Goal: Task Accomplishment & Management: Manage account settings

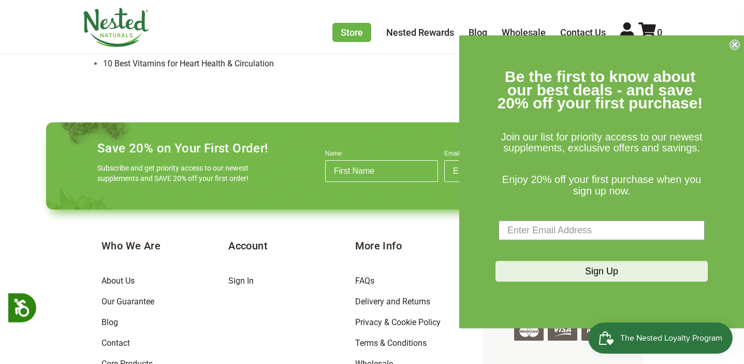
scroll to position [1186, 0]
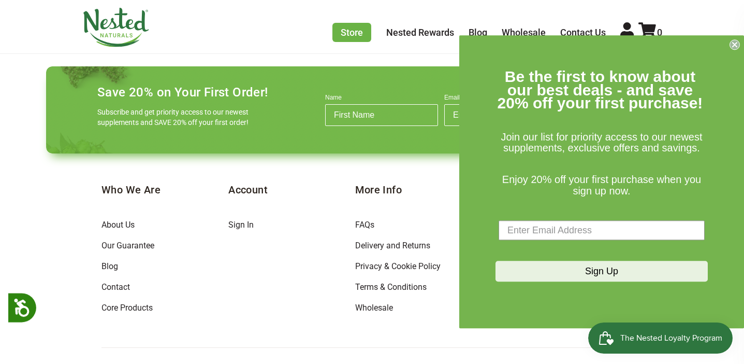
click at [735, 42] on circle "Close dialog" at bounding box center [735, 45] width 10 height 10
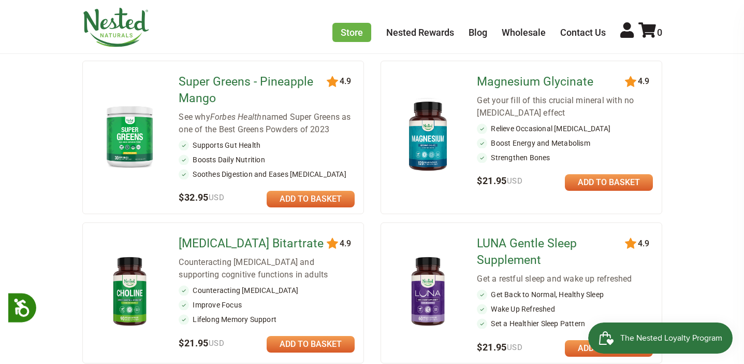
scroll to position [0, 0]
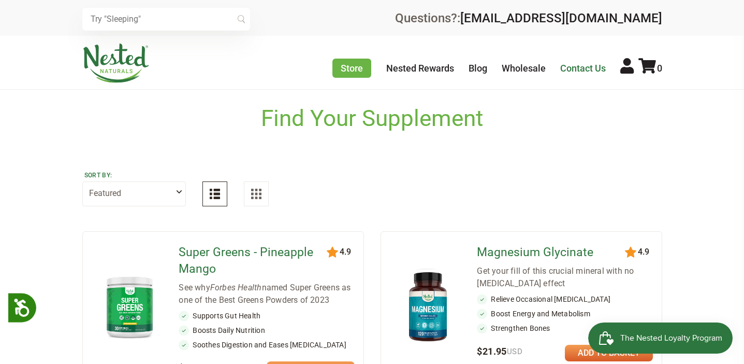
click at [577, 69] on link "Contact Us" at bounding box center [584, 68] width 46 height 11
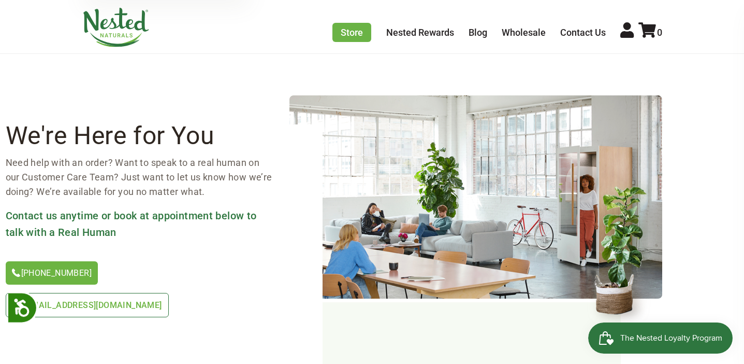
scroll to position [47, 0]
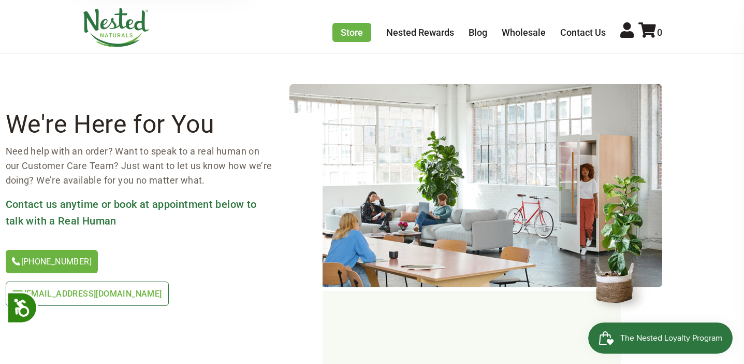
click at [162, 289] on span "[EMAIL_ADDRESS][DOMAIN_NAME]" at bounding box center [93, 294] width 138 height 10
click at [579, 35] on link "Contact Us" at bounding box center [584, 32] width 46 height 11
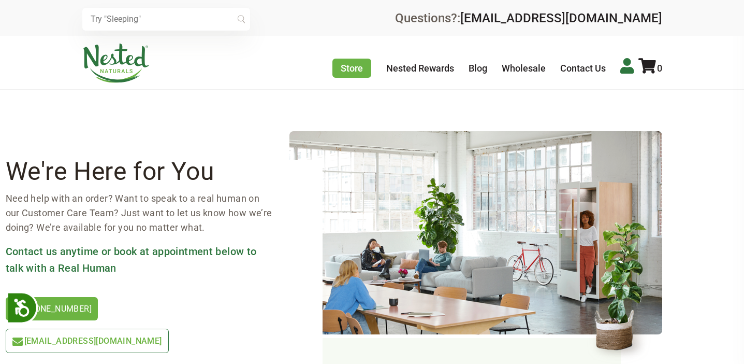
click at [623, 65] on icon at bounding box center [627, 66] width 13 height 16
click at [626, 69] on icon at bounding box center [627, 66] width 13 height 16
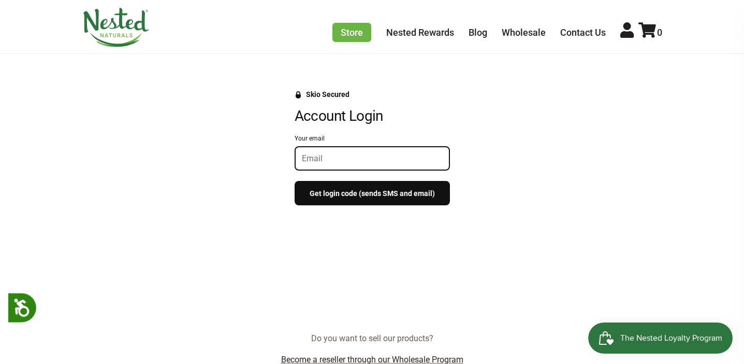
scroll to position [105, 0]
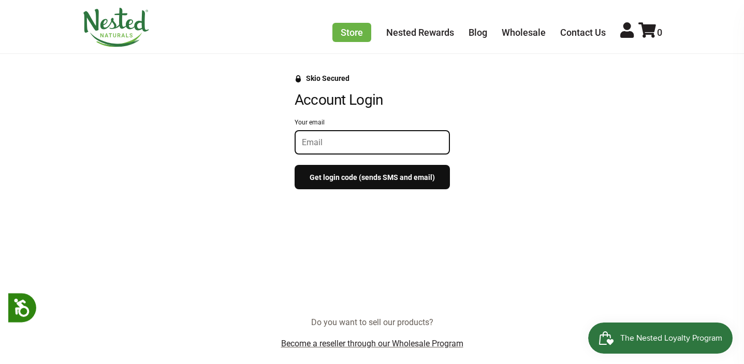
click at [367, 141] on input "Your email" at bounding box center [372, 142] width 141 height 10
type input "aimee.e.dupree@gmail.com"
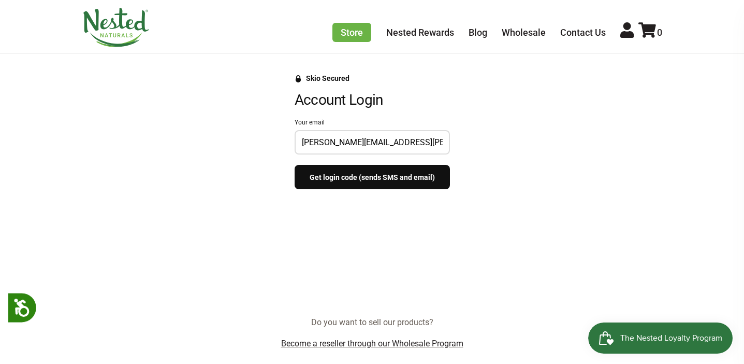
click at [345, 183] on button "Get login code (sends SMS and email)" at bounding box center [372, 177] width 155 height 24
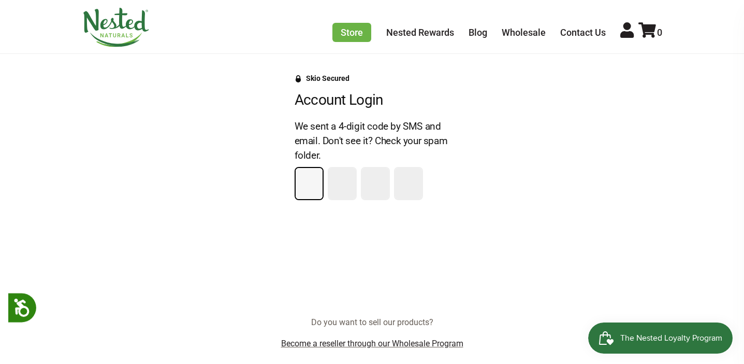
click at [310, 184] on input "Please enter your pin code" at bounding box center [309, 183] width 27 height 31
type input "6"
type input "3"
type input "7"
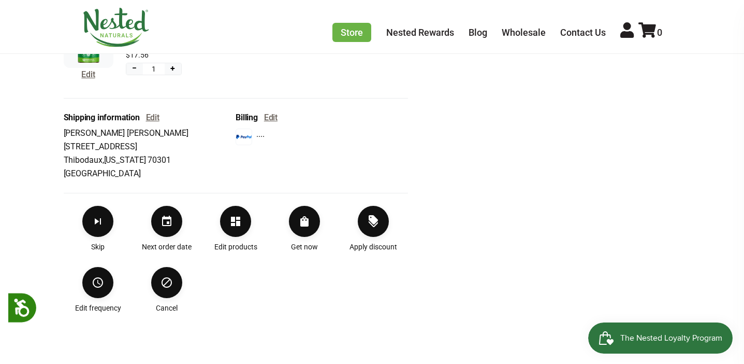
scroll to position [352, 0]
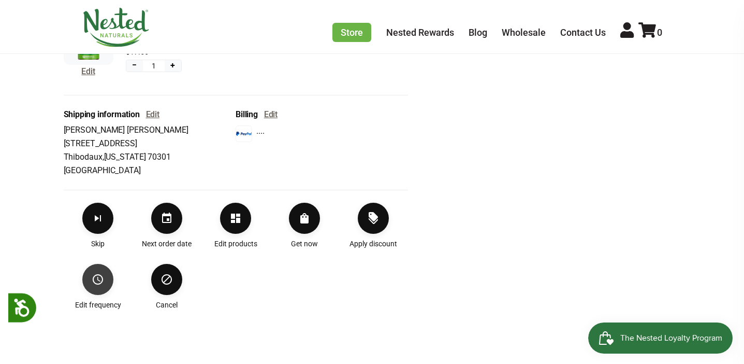
click at [95, 281] on icon "Edit frequency" at bounding box center [98, 279] width 12 height 12
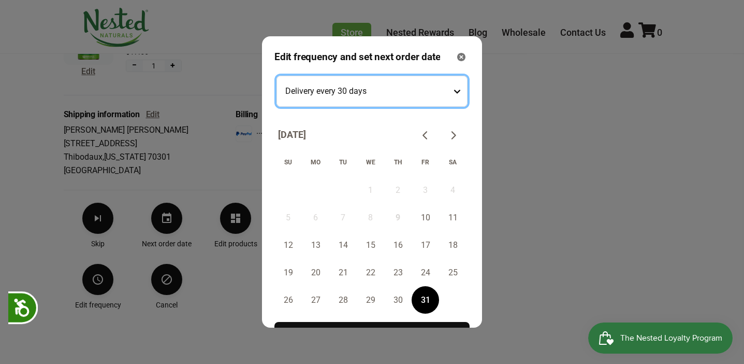
click at [455, 94] on testing "Delivery every 30 days Delivery every 60 days Delivery every 90 days" at bounding box center [372, 91] width 191 height 31
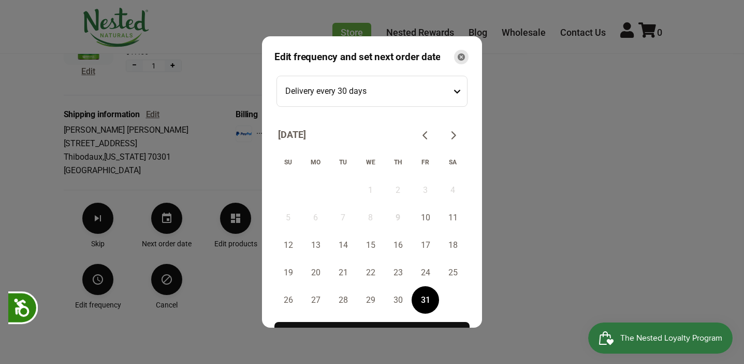
click at [461, 57] on icon "Close" at bounding box center [461, 56] width 7 height 7
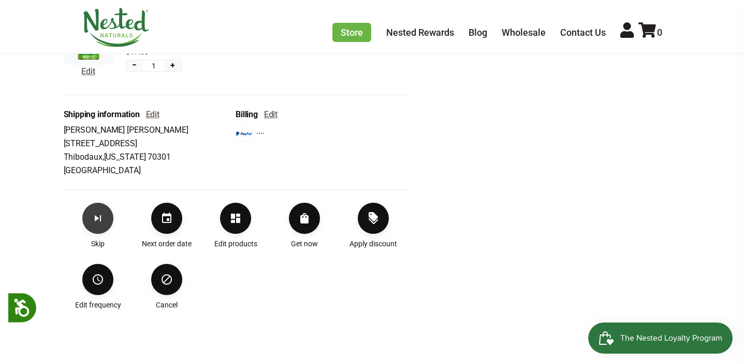
click at [106, 222] on button "Skip subscription" at bounding box center [97, 218] width 31 height 31
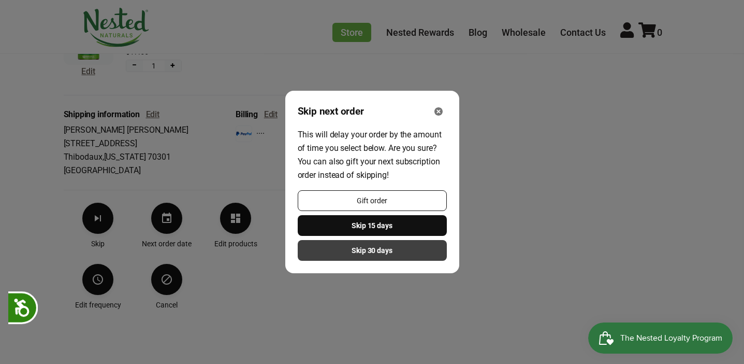
click at [387, 256] on button "Skip 30 days" at bounding box center [372, 250] width 149 height 21
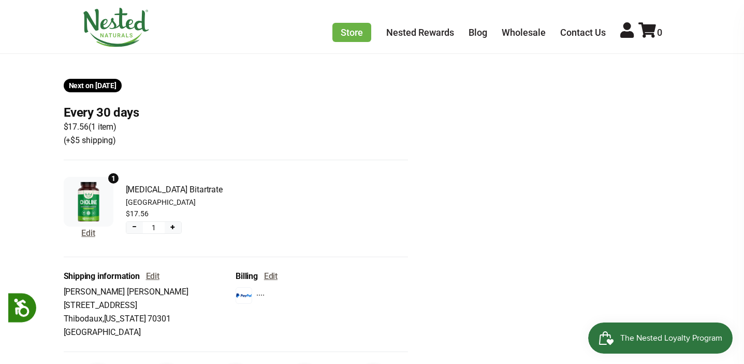
scroll to position [350, 0]
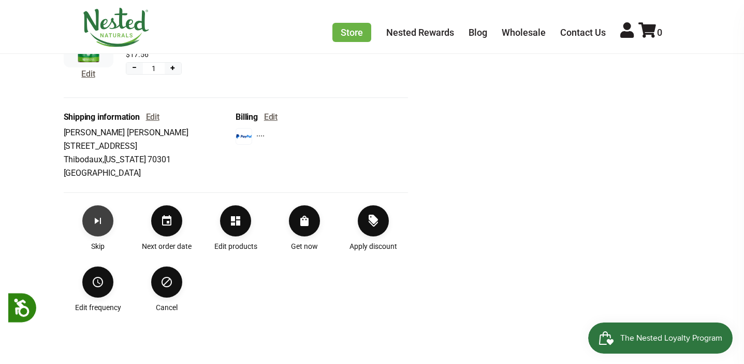
click at [96, 226] on icon "Skip subscription" at bounding box center [98, 220] width 12 height 12
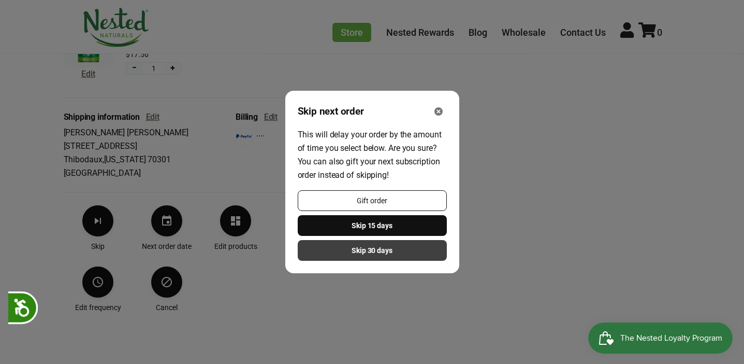
click at [352, 252] on span "Skip 30 days" at bounding box center [372, 250] width 41 height 11
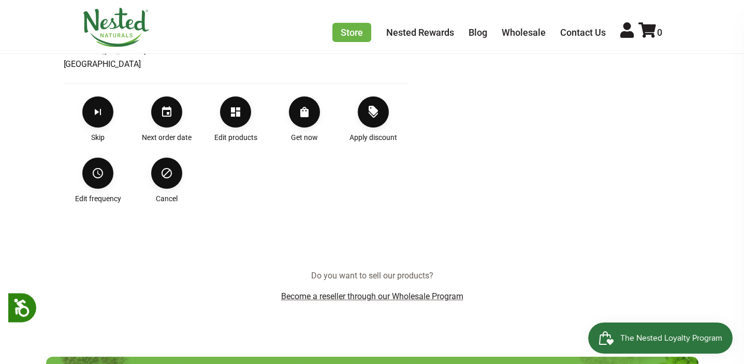
scroll to position [459, 0]
